Goal: Information Seeking & Learning: Learn about a topic

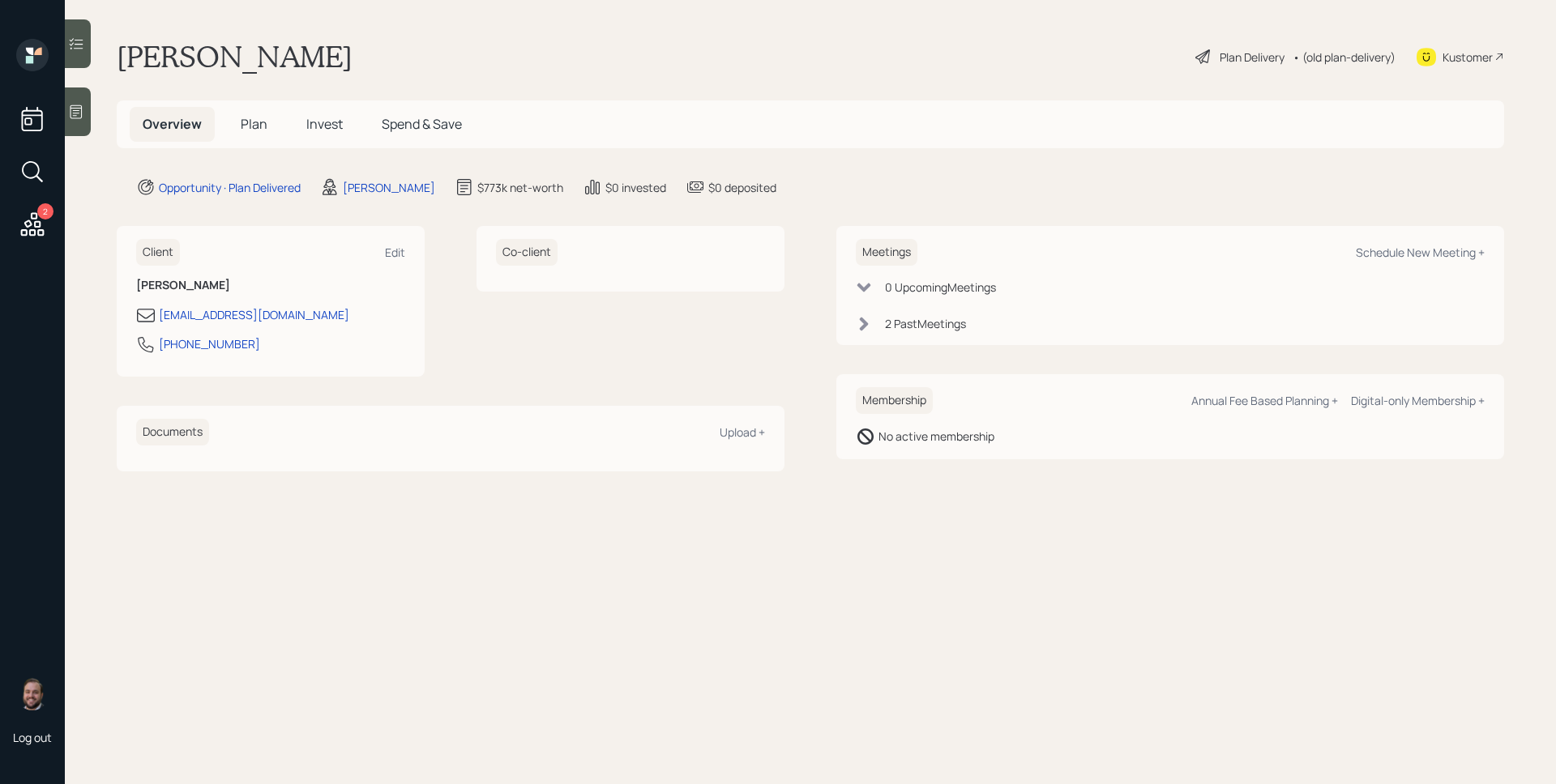
click at [321, 125] on span "Invest" at bounding box center [324, 124] width 36 height 18
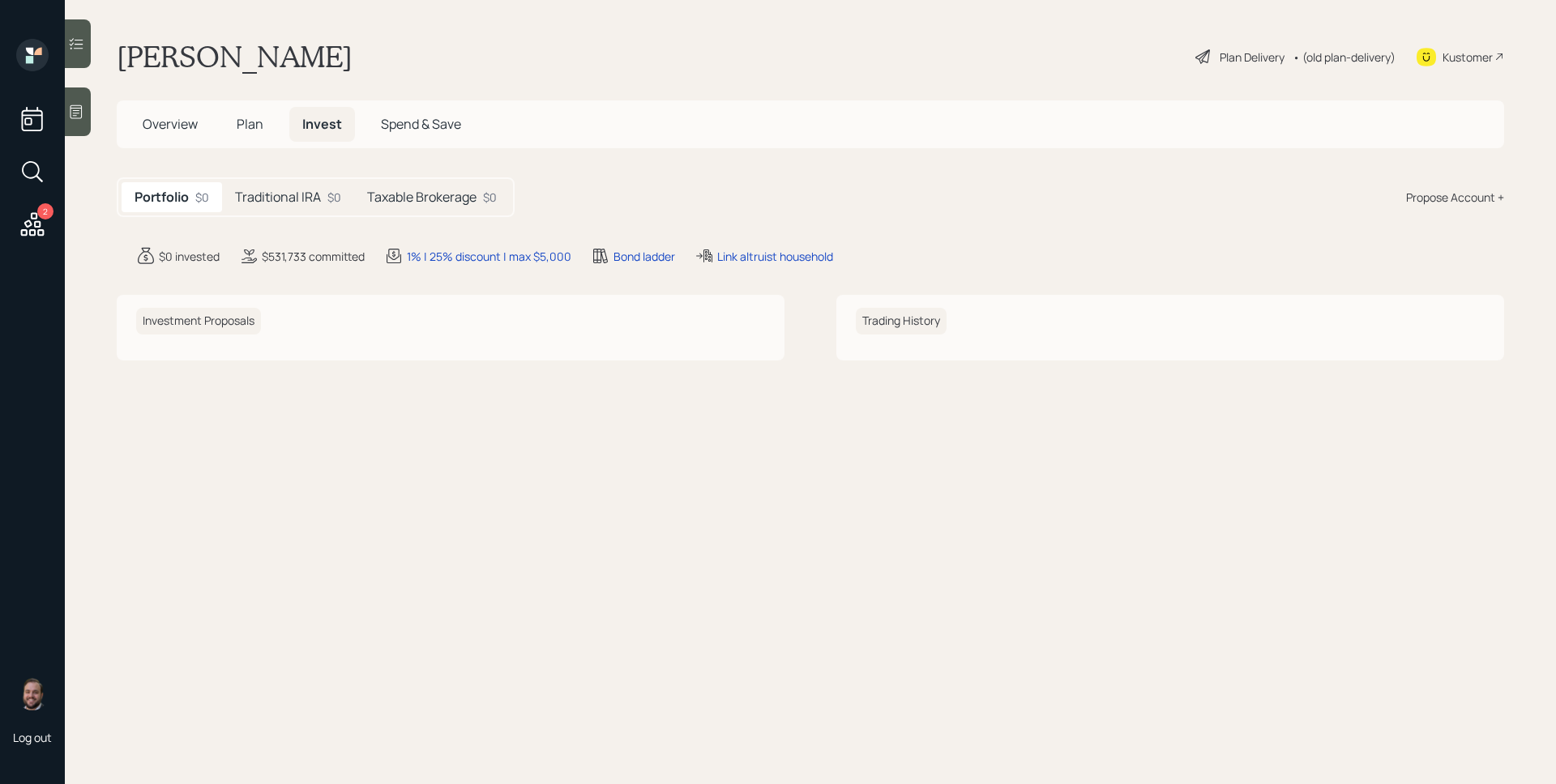
click at [307, 194] on h5 "Traditional IRA" at bounding box center [278, 197] width 86 height 15
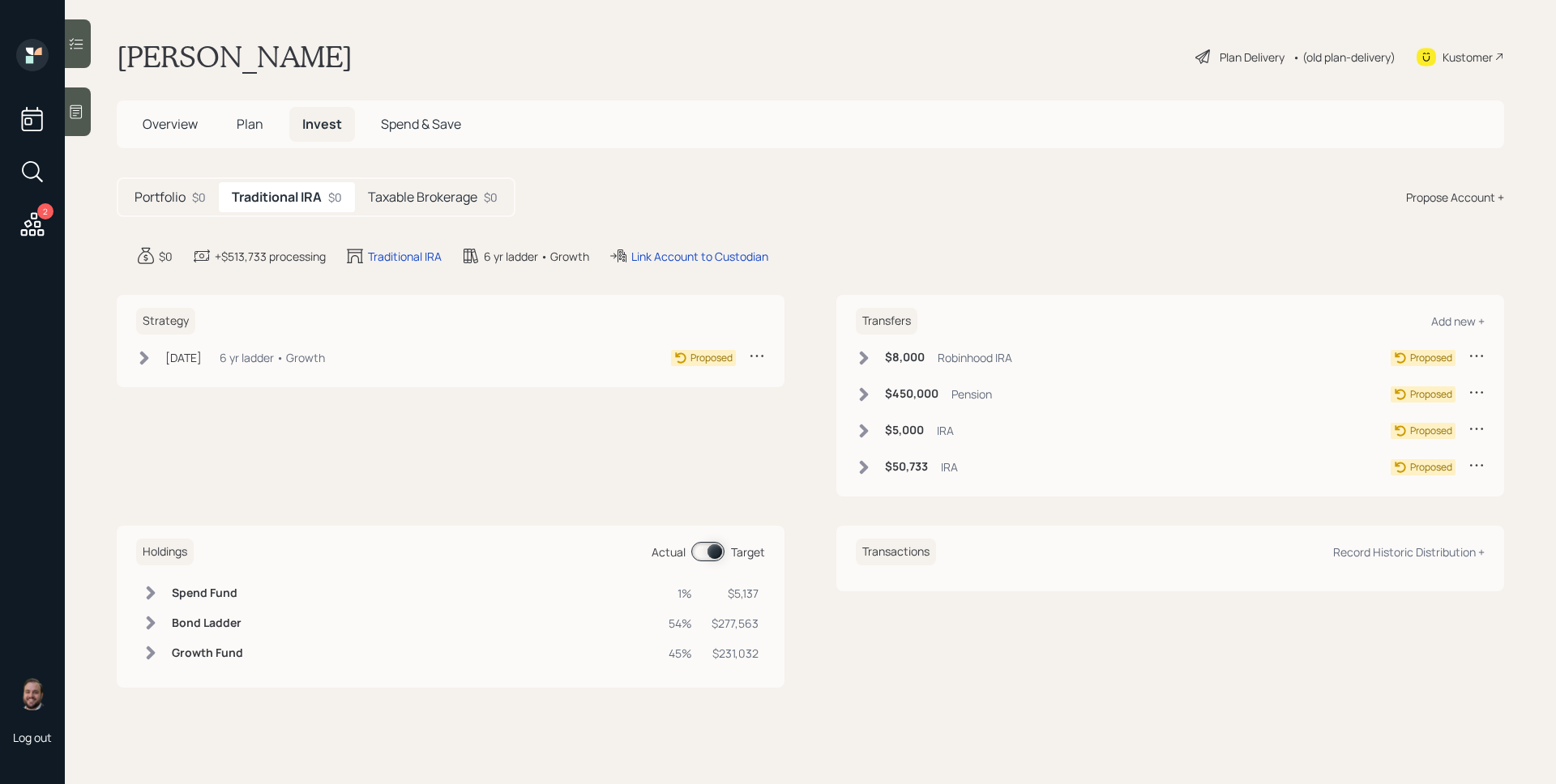
click at [415, 195] on h5 "Taxable Brokerage" at bounding box center [422, 197] width 109 height 15
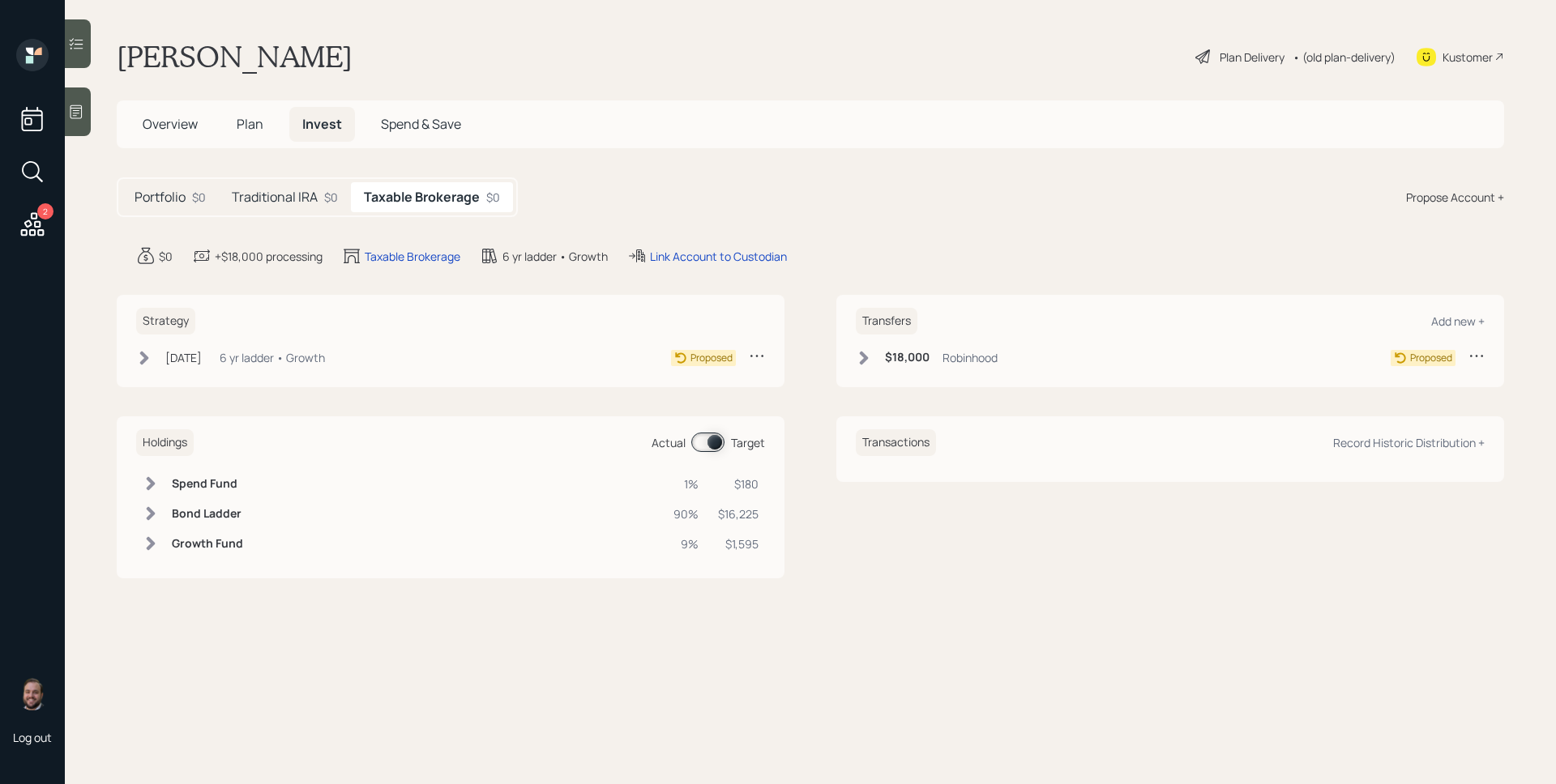
click at [312, 193] on h5 "Traditional IRA" at bounding box center [274, 197] width 86 height 15
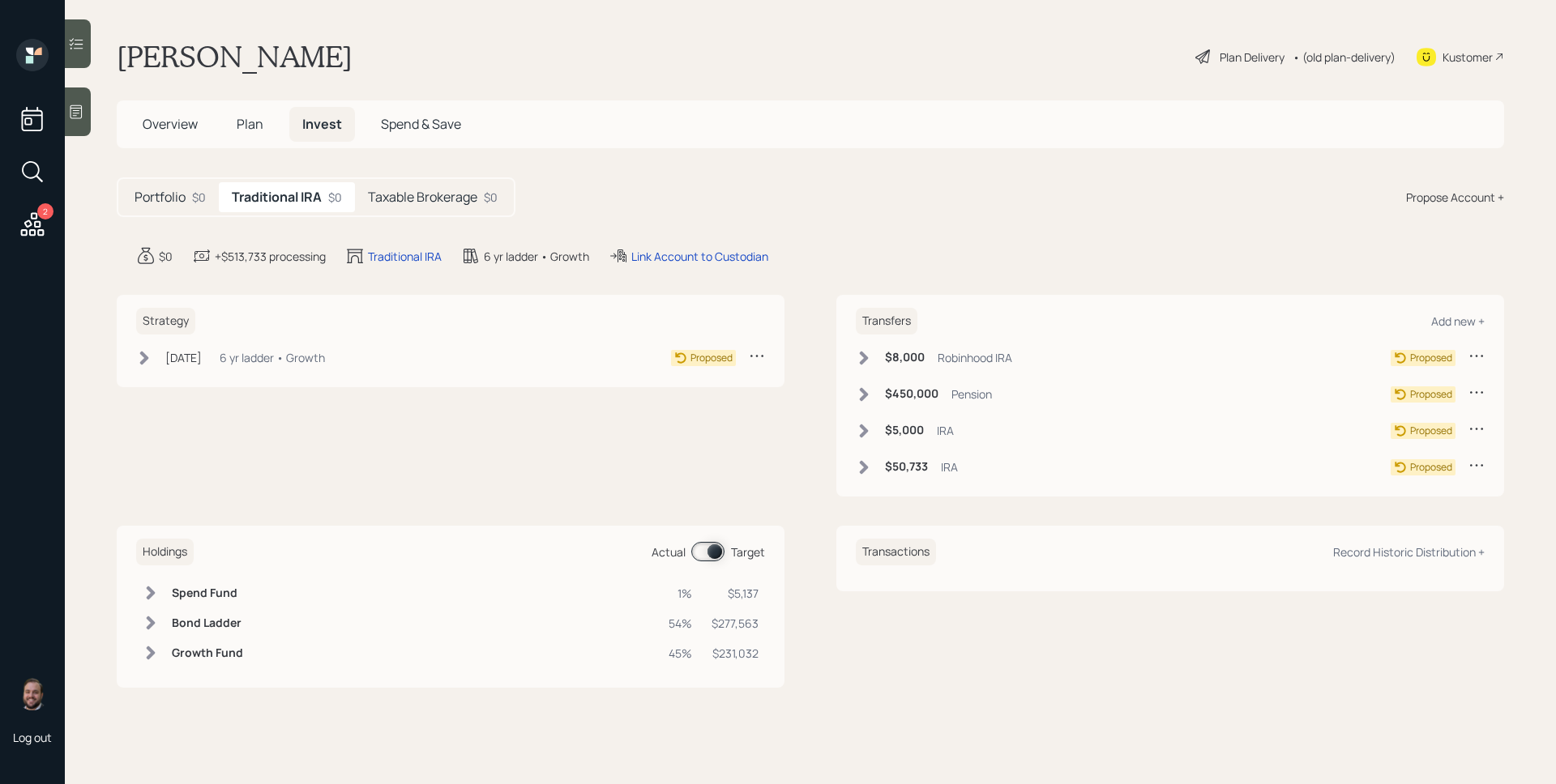
click at [198, 199] on div "$0" at bounding box center [199, 197] width 13 height 17
